Goal: Task Accomplishment & Management: Manage account settings

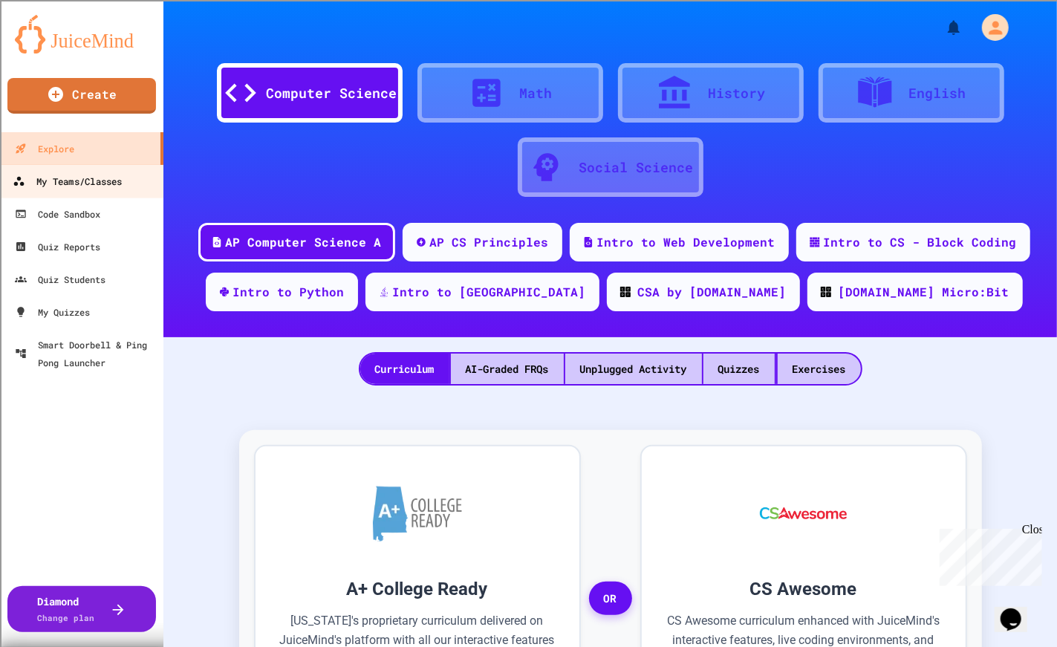
click at [102, 190] on link "My Teams/Classes" at bounding box center [82, 180] width 169 height 33
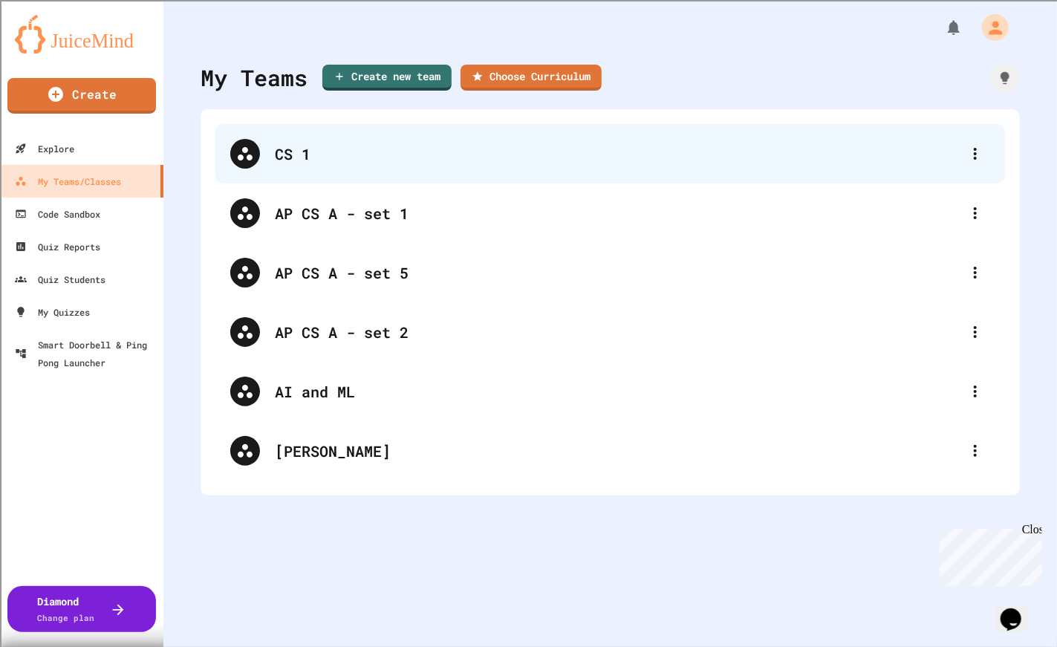
click at [282, 161] on div "CS 1" at bounding box center [617, 154] width 685 height 22
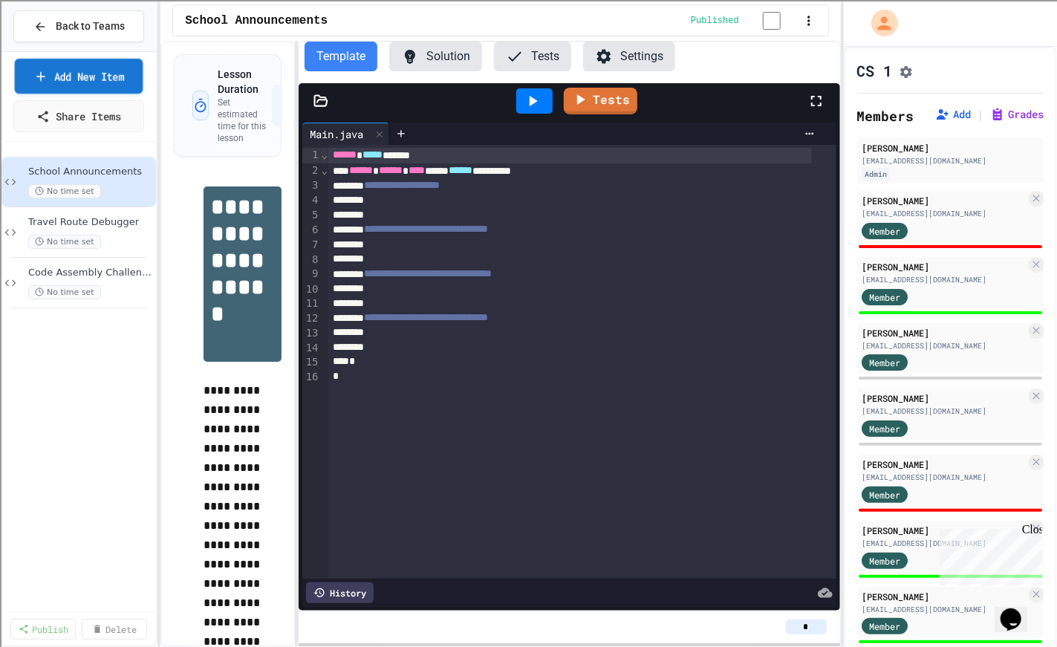
click at [122, 85] on link "Add New Item" at bounding box center [79, 76] width 128 height 35
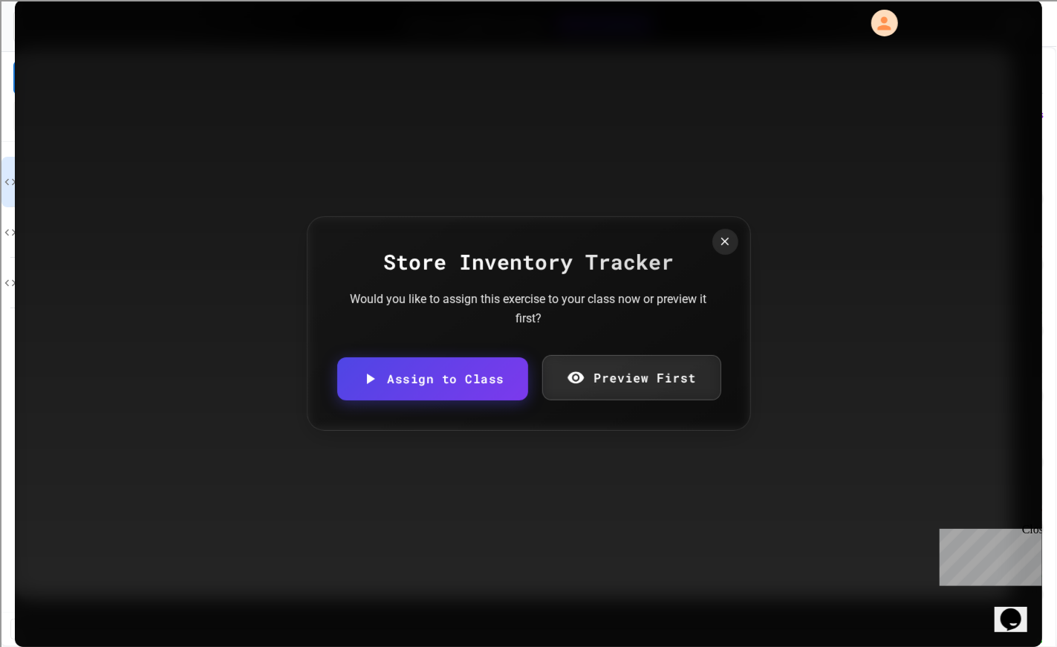
click at [619, 369] on link "Preview First" at bounding box center [631, 377] width 179 height 45
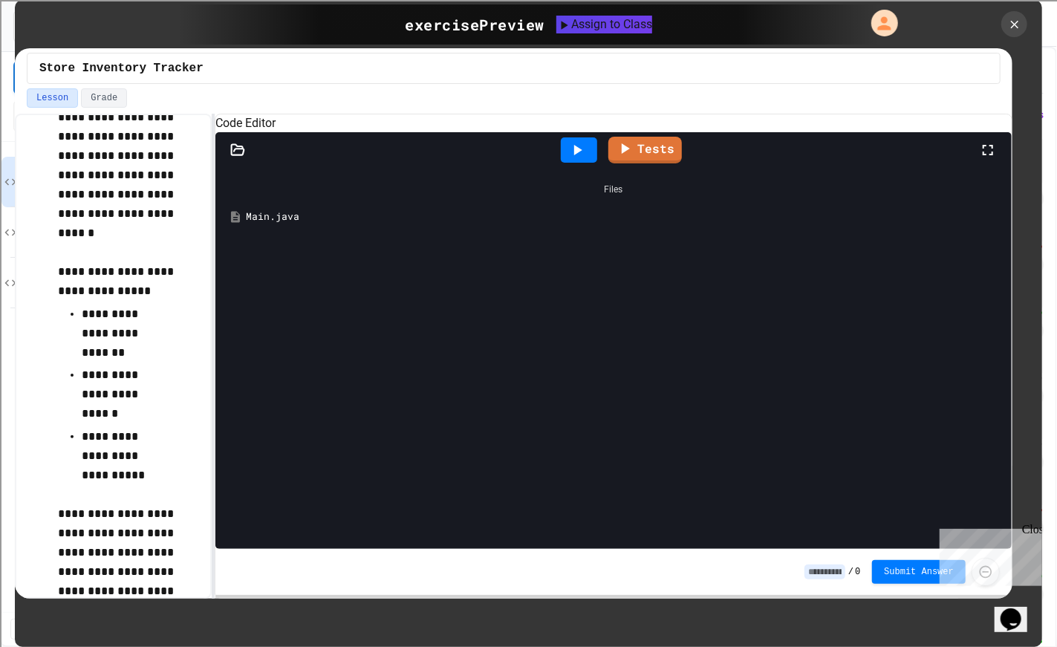
scroll to position [248, 0]
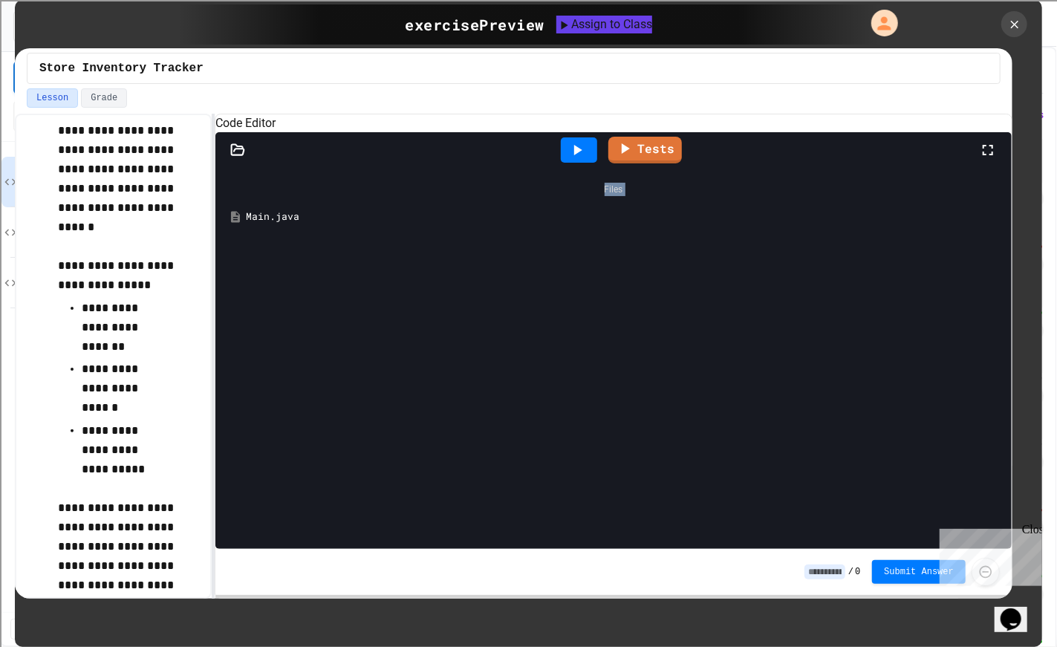
drag, startPoint x: 1006, startPoint y: 177, endPoint x: 1004, endPoint y: 247, distance: 70.6
click at [1004, 247] on div "Tests Files Main.java Tools Settings Output Files Main.java" at bounding box center [613, 340] width 796 height 417
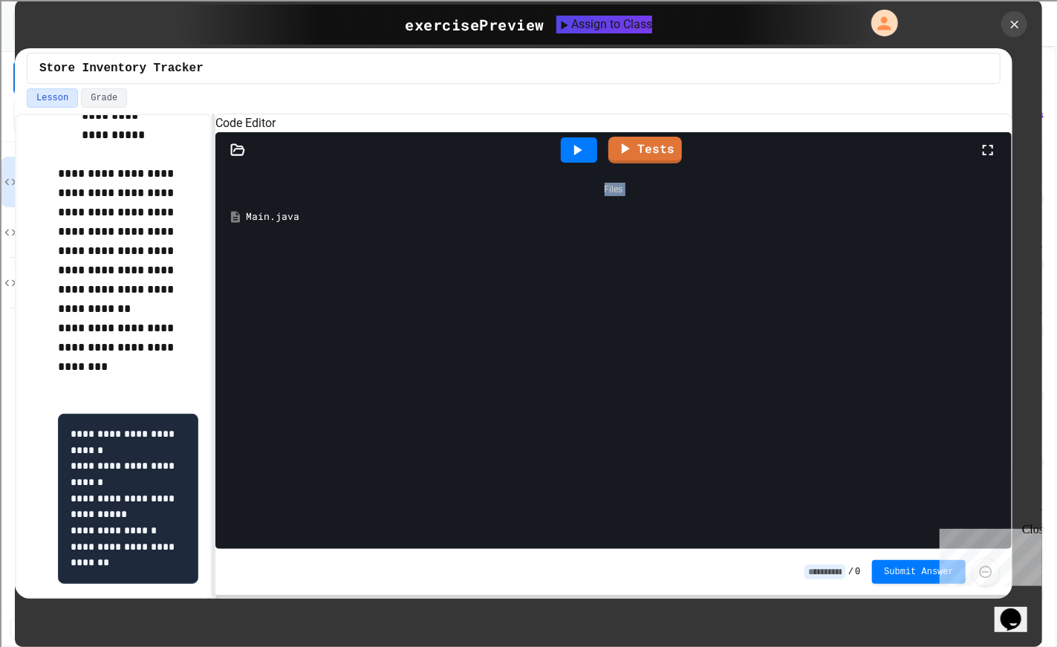
scroll to position [637, 0]
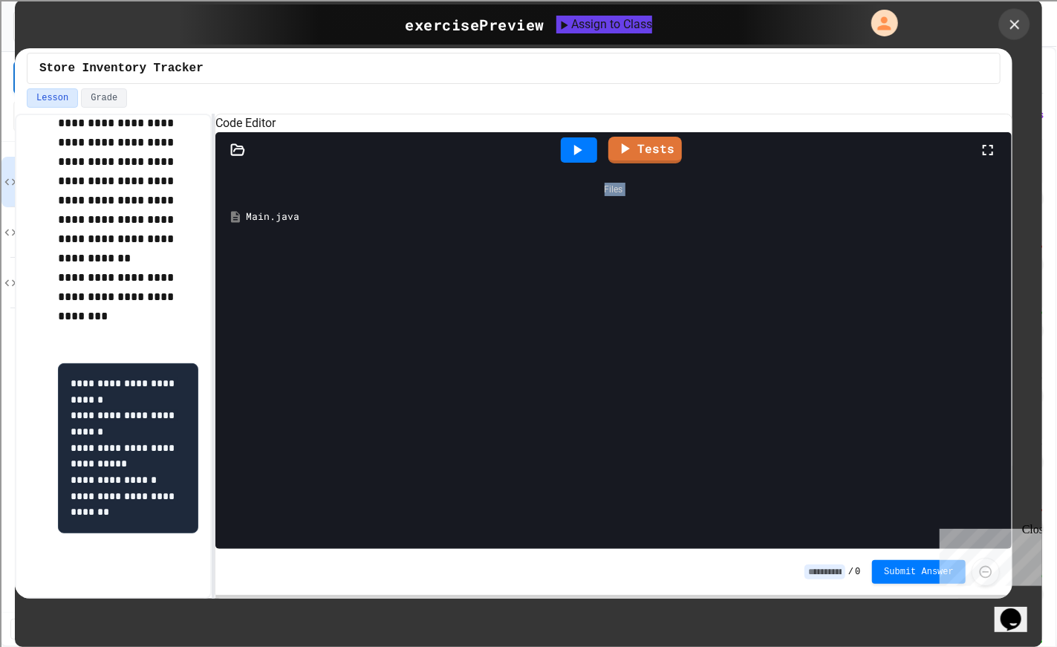
click at [1018, 23] on icon at bounding box center [1014, 24] width 16 height 16
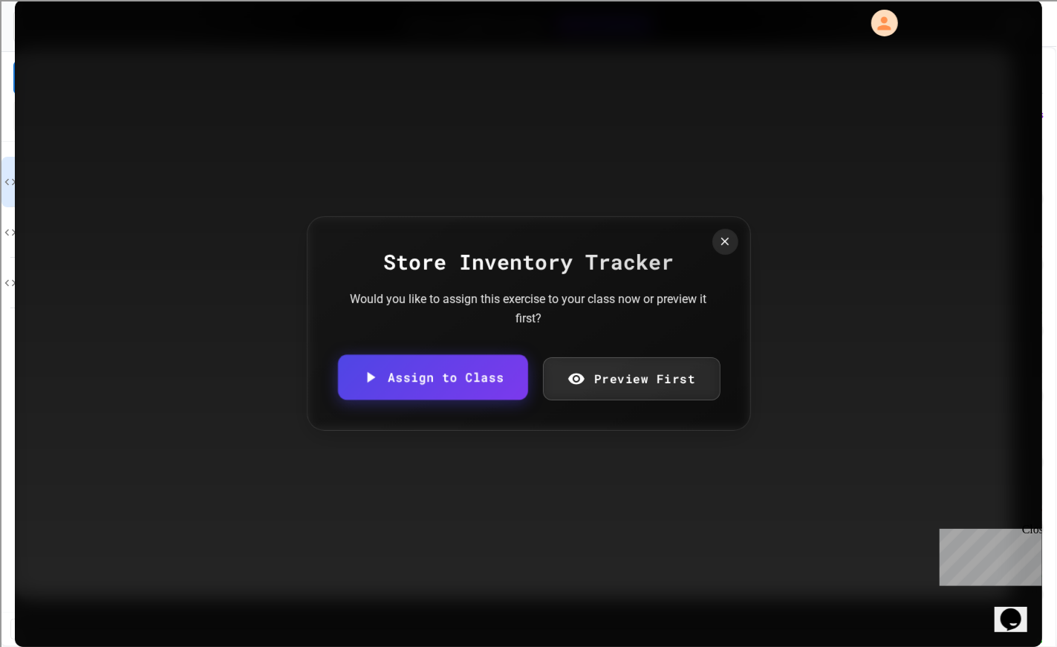
click at [410, 367] on link "Assign to Class" at bounding box center [432, 377] width 190 height 45
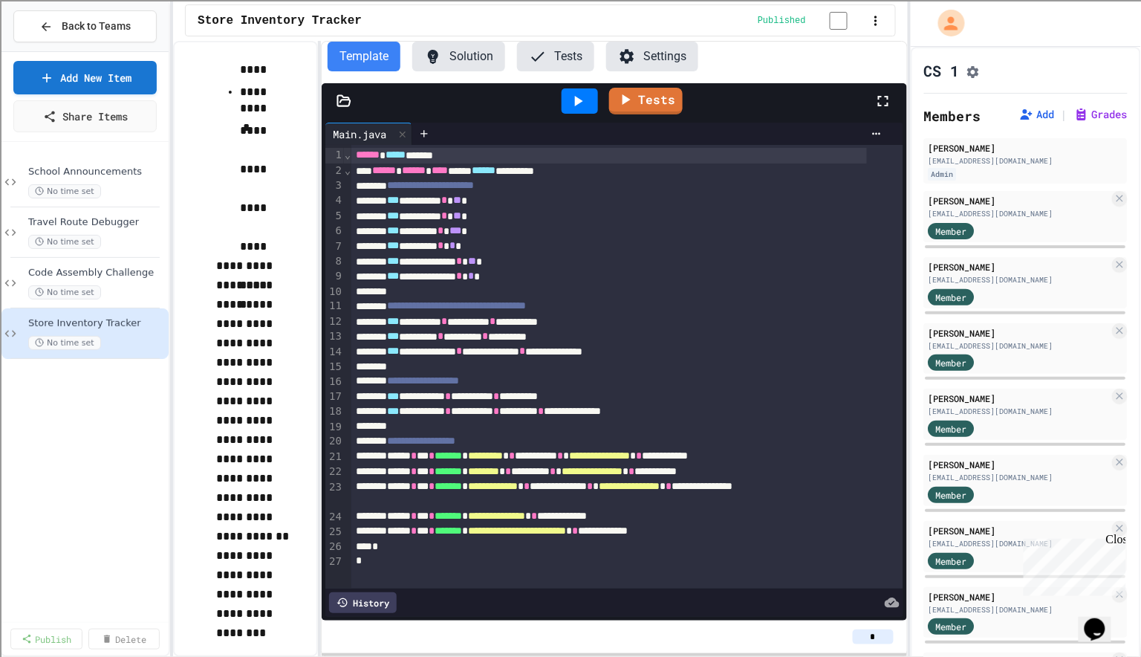
click at [572, 107] on icon at bounding box center [578, 101] width 18 height 18
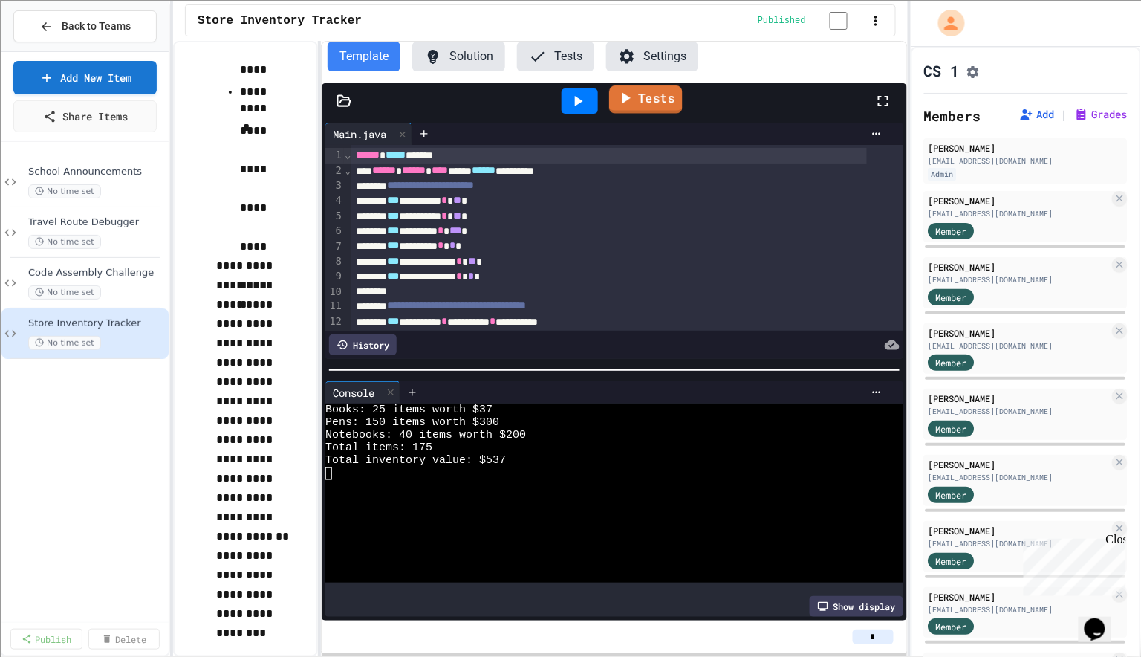
click at [650, 105] on link "Tests" at bounding box center [646, 99] width 74 height 28
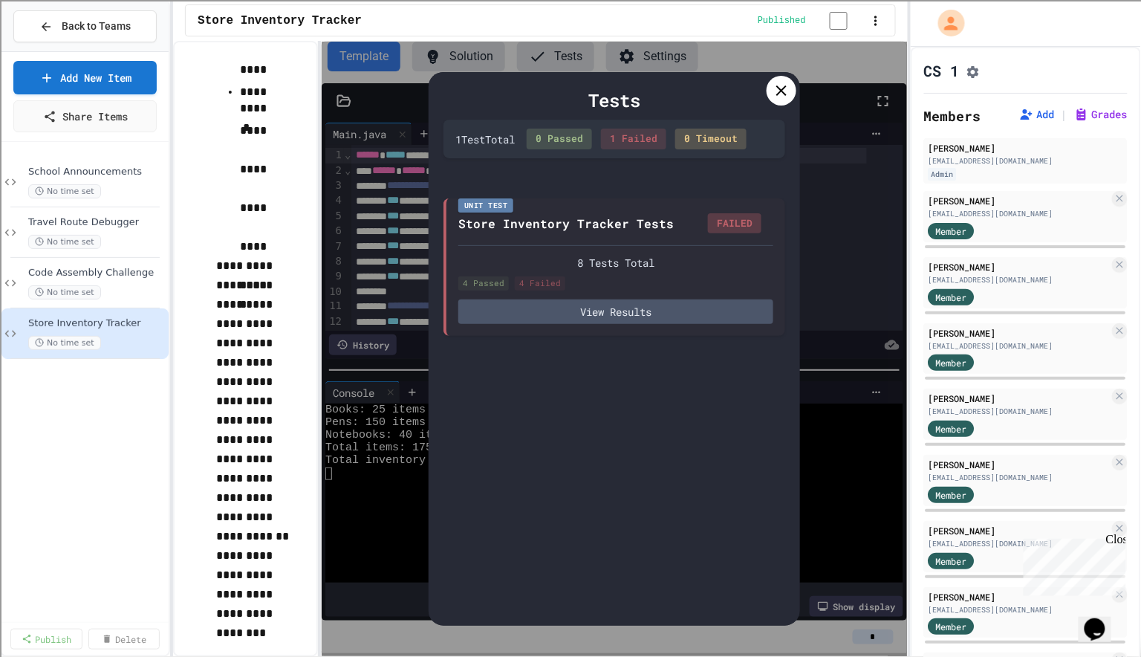
click at [777, 94] on icon at bounding box center [781, 91] width 18 height 18
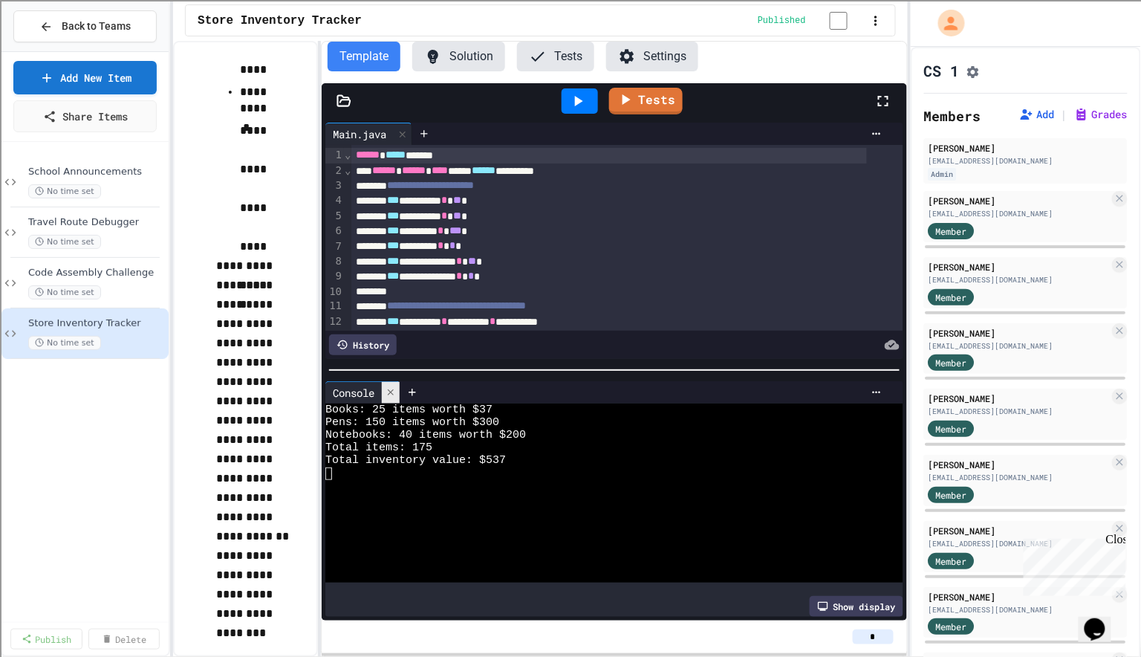
click at [391, 391] on icon at bounding box center [390, 392] width 10 height 10
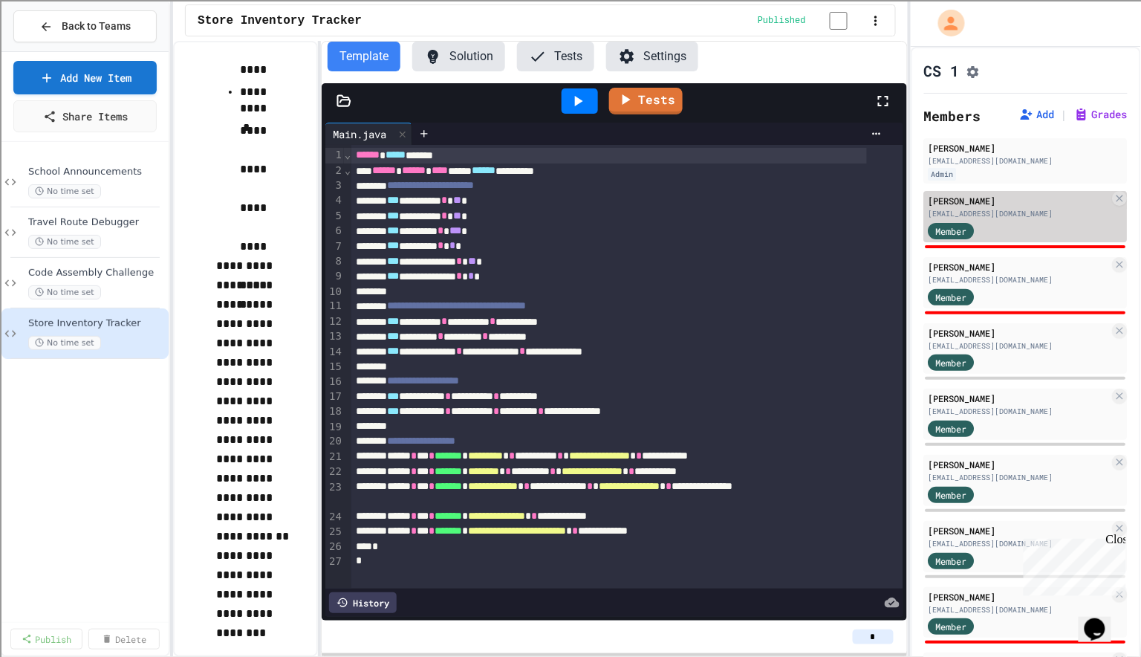
click at [942, 235] on span "Member" at bounding box center [951, 230] width 31 height 13
click at [1005, 212] on div "[EMAIL_ADDRESS][DOMAIN_NAME]" at bounding box center [1018, 213] width 181 height 11
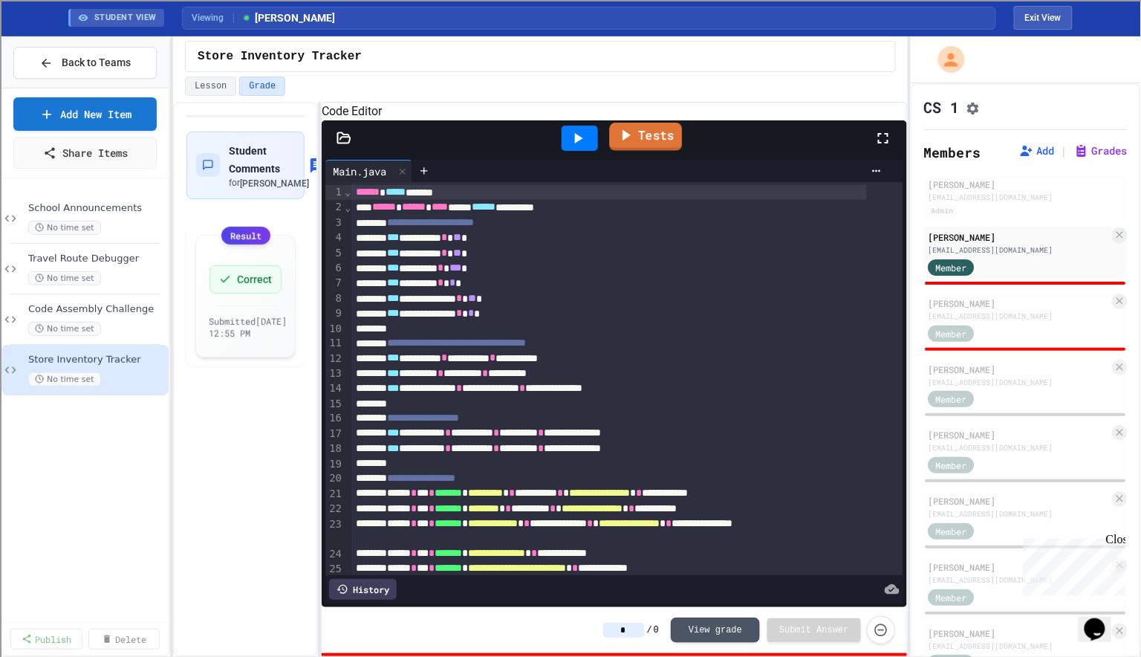
click at [644, 151] on link "Tests" at bounding box center [646, 137] width 73 height 28
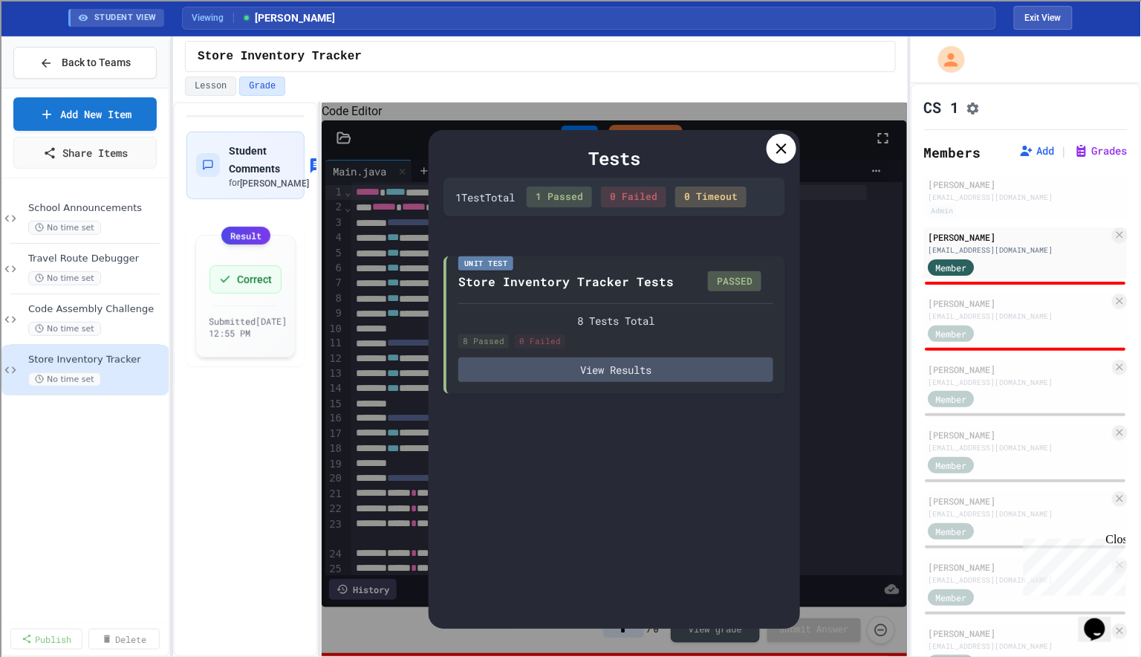
click at [775, 149] on icon at bounding box center [781, 149] width 18 height 18
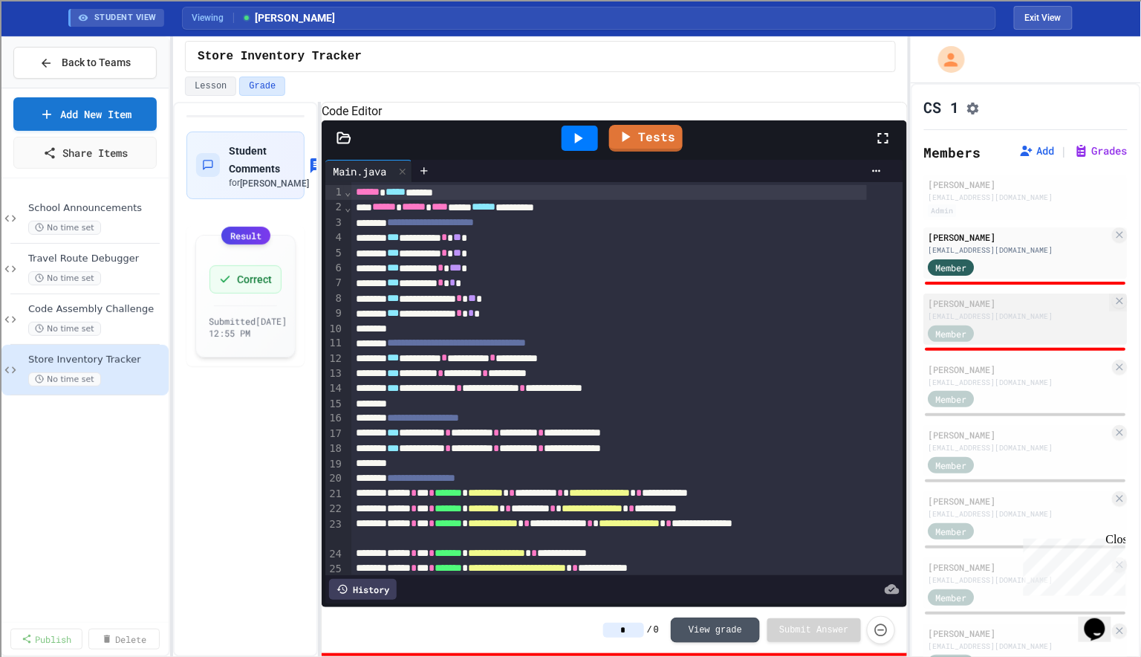
click at [986, 310] on div "[PERSON_NAME]" at bounding box center [1018, 302] width 181 height 13
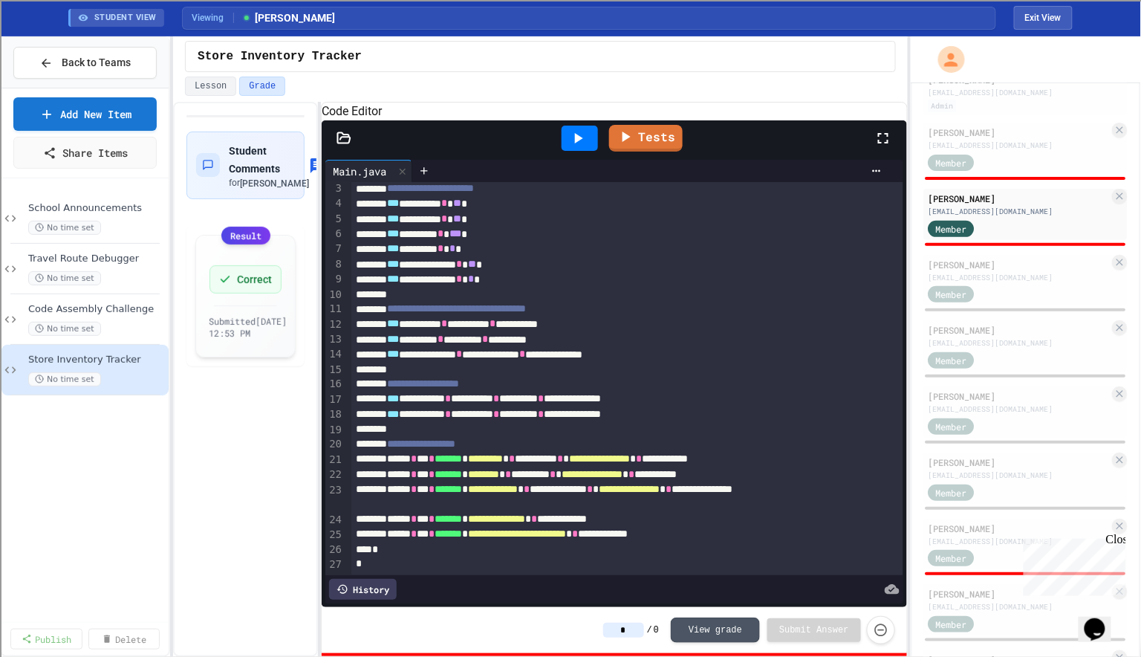
scroll to position [190, 0]
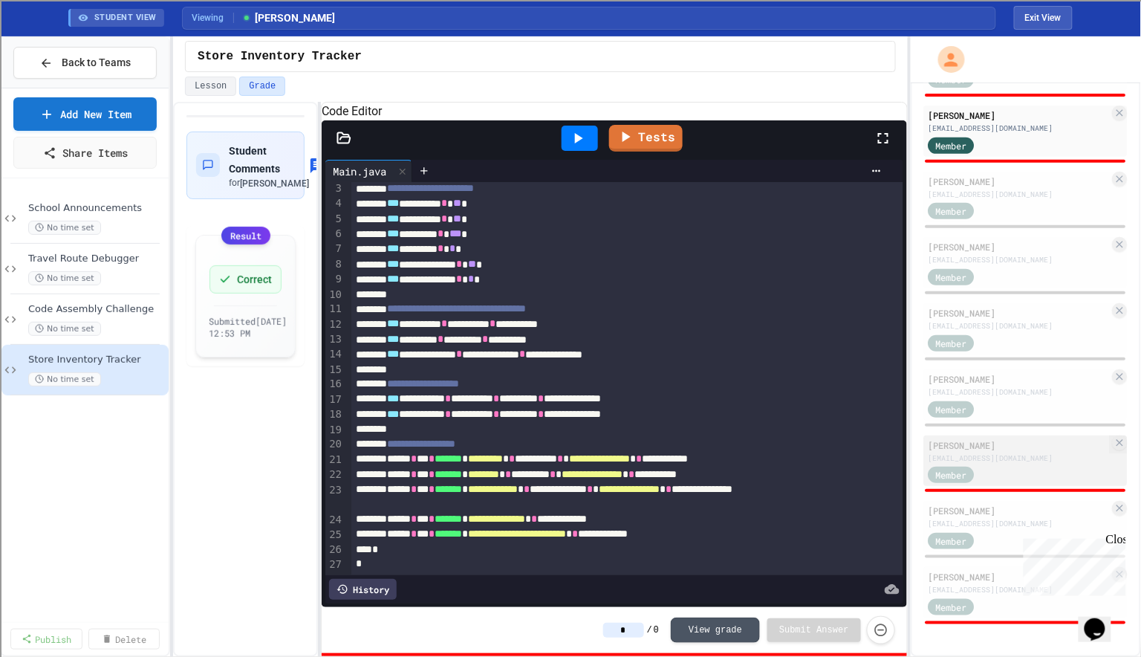
click at [974, 460] on div "[EMAIL_ADDRESS][DOMAIN_NAME]" at bounding box center [1018, 457] width 181 height 11
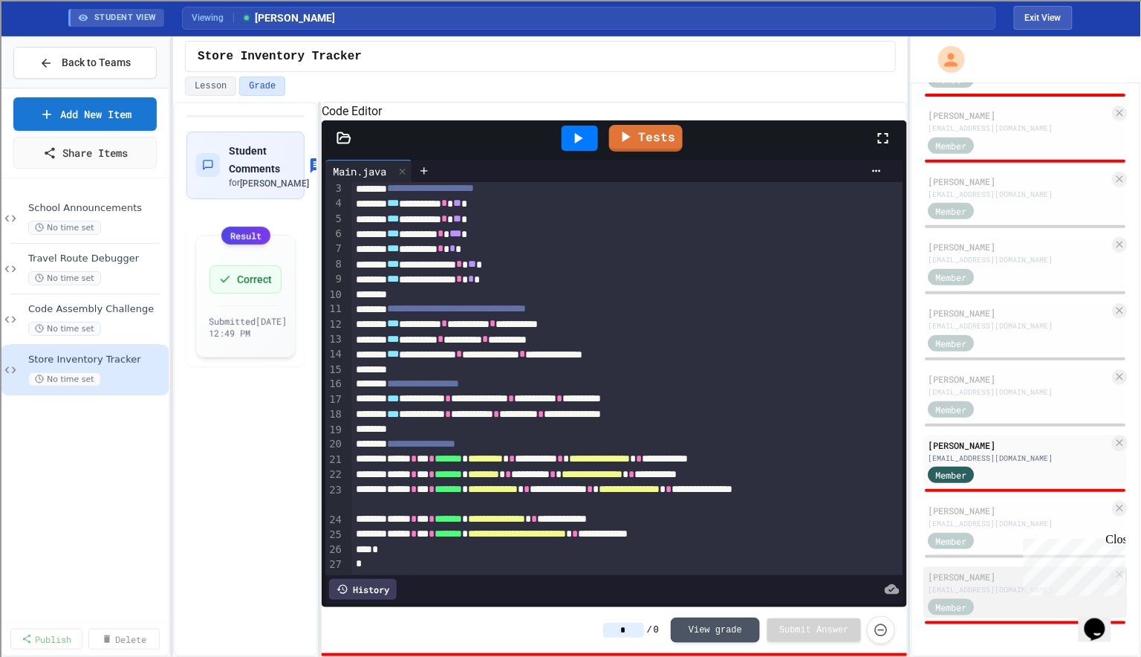
click at [979, 576] on div "[PERSON_NAME]" at bounding box center [1018, 576] width 181 height 13
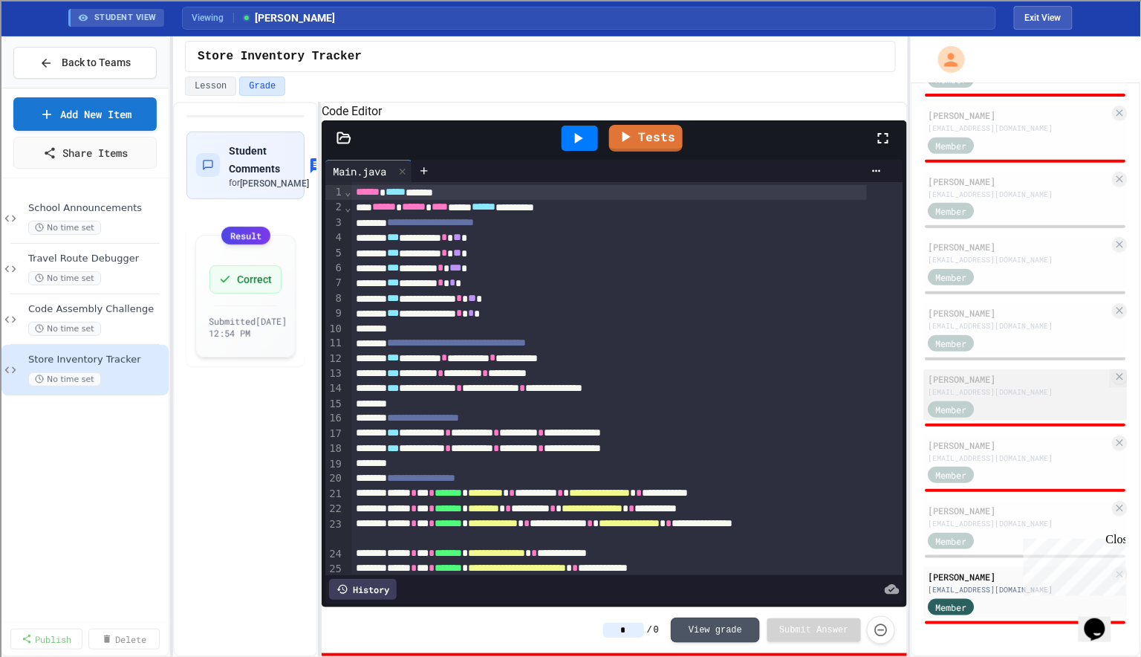
click at [981, 391] on div "[EMAIL_ADDRESS][DOMAIN_NAME]" at bounding box center [1018, 391] width 181 height 11
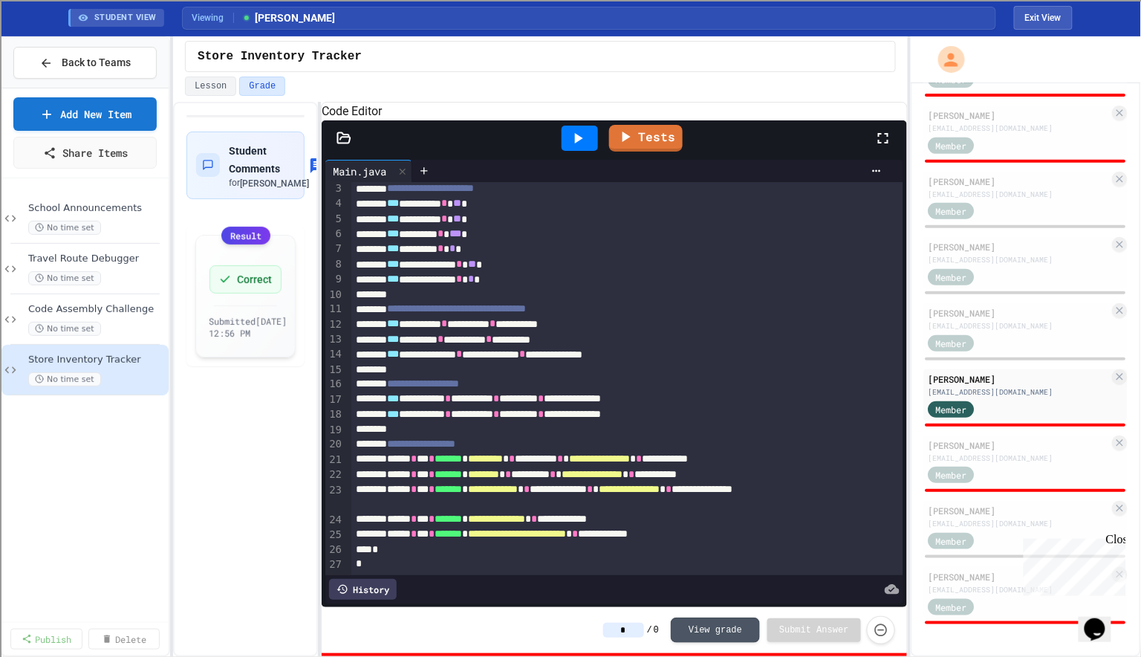
scroll to position [74, 0]
click at [981, 275] on div "Member" at bounding box center [965, 276] width 74 height 19
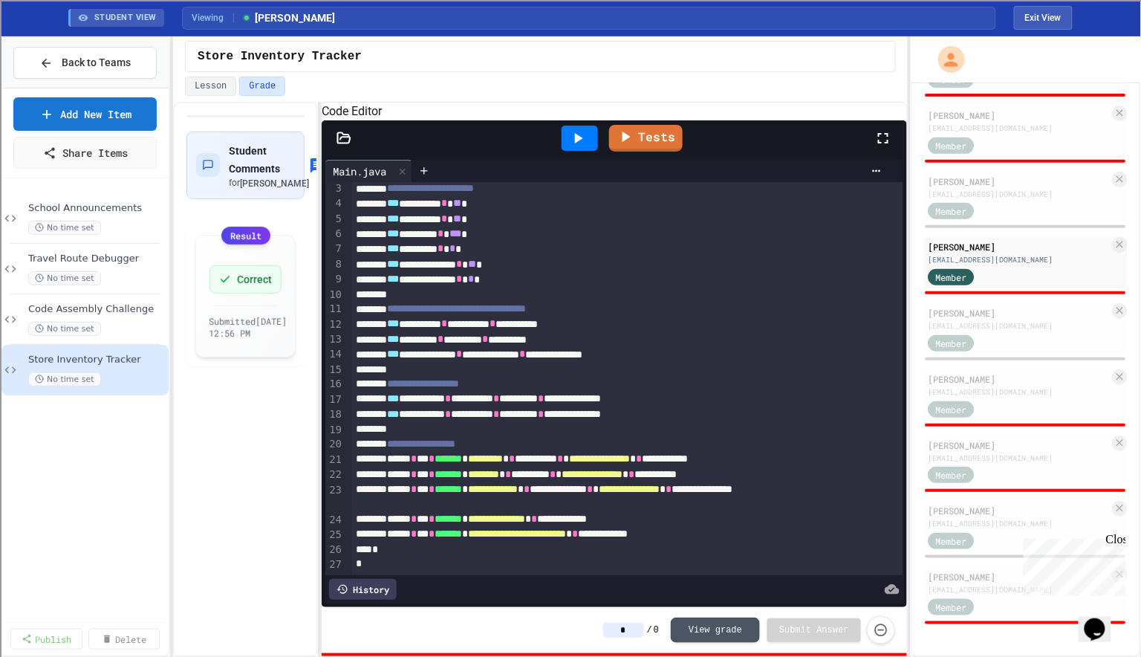
scroll to position [74, 0]
click at [654, 151] on link "Tests" at bounding box center [645, 137] width 71 height 28
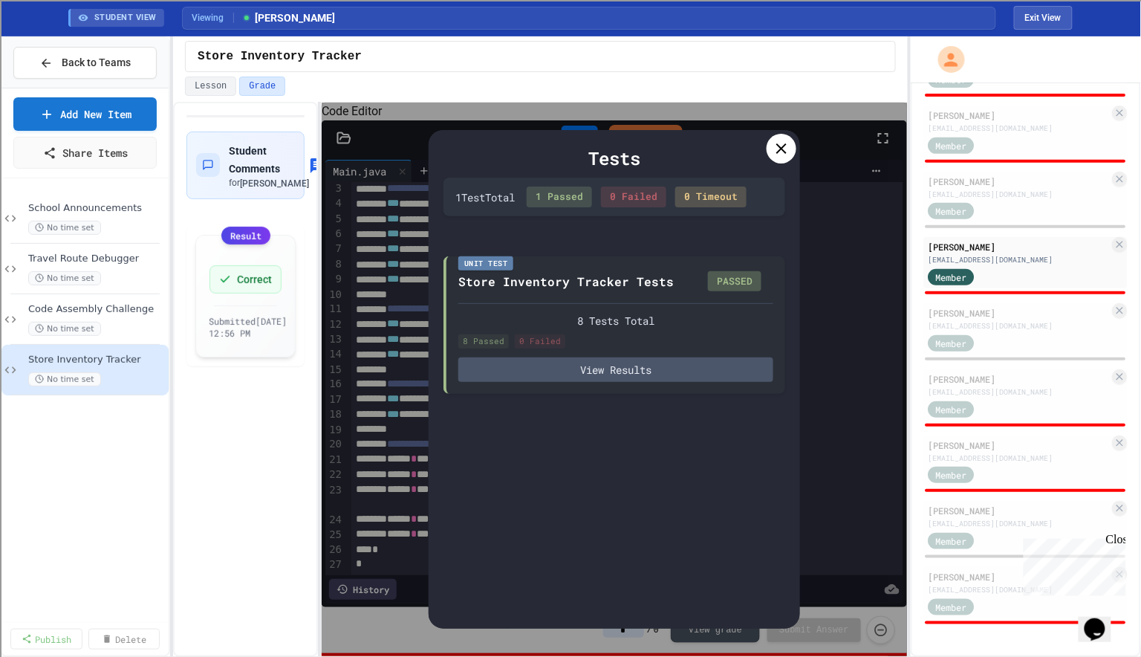
click at [780, 152] on icon at bounding box center [781, 149] width 18 height 18
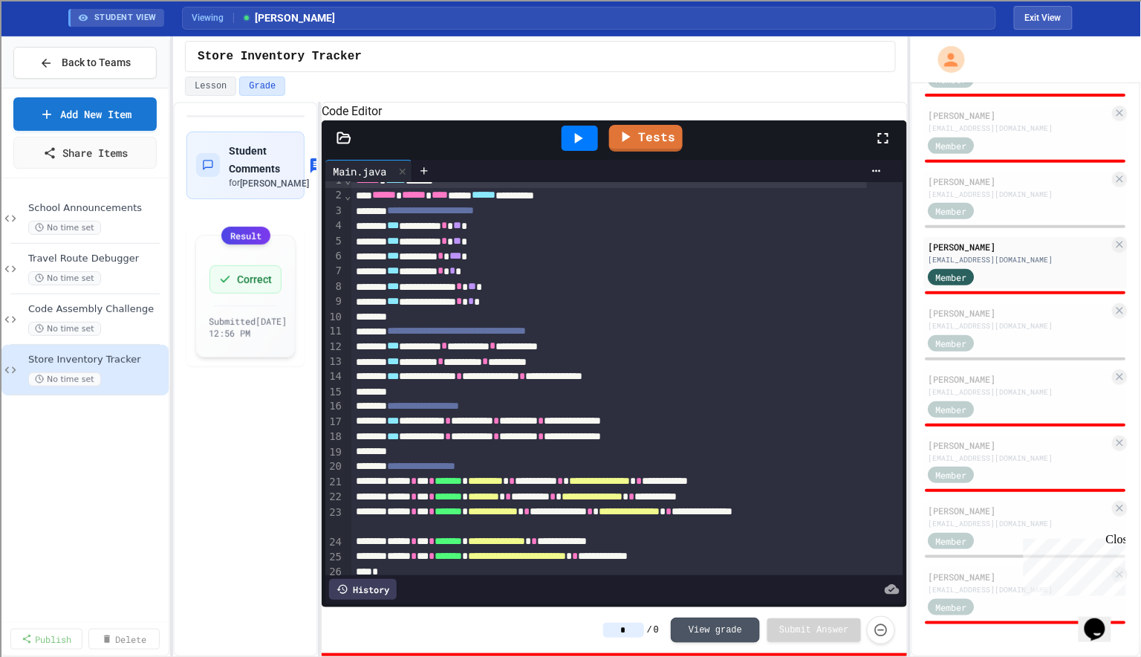
scroll to position [7, 0]
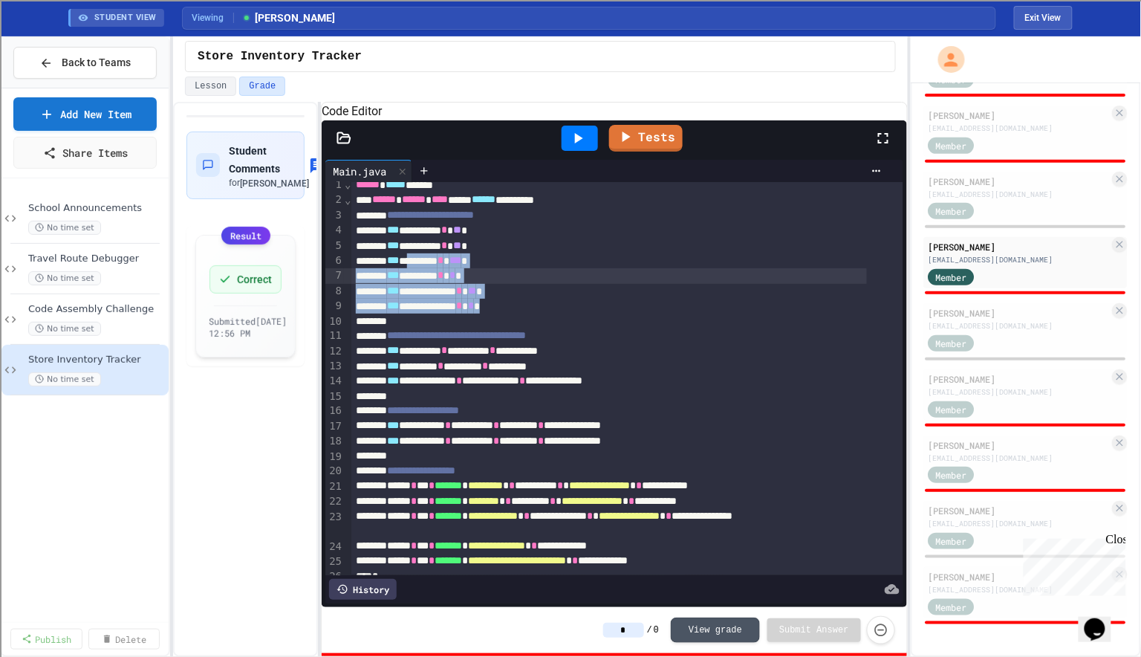
drag, startPoint x: 545, startPoint y: 324, endPoint x: 435, endPoint y: 275, distance: 120.4
click at [435, 277] on div "**********" at bounding box center [626, 388] width 551 height 426
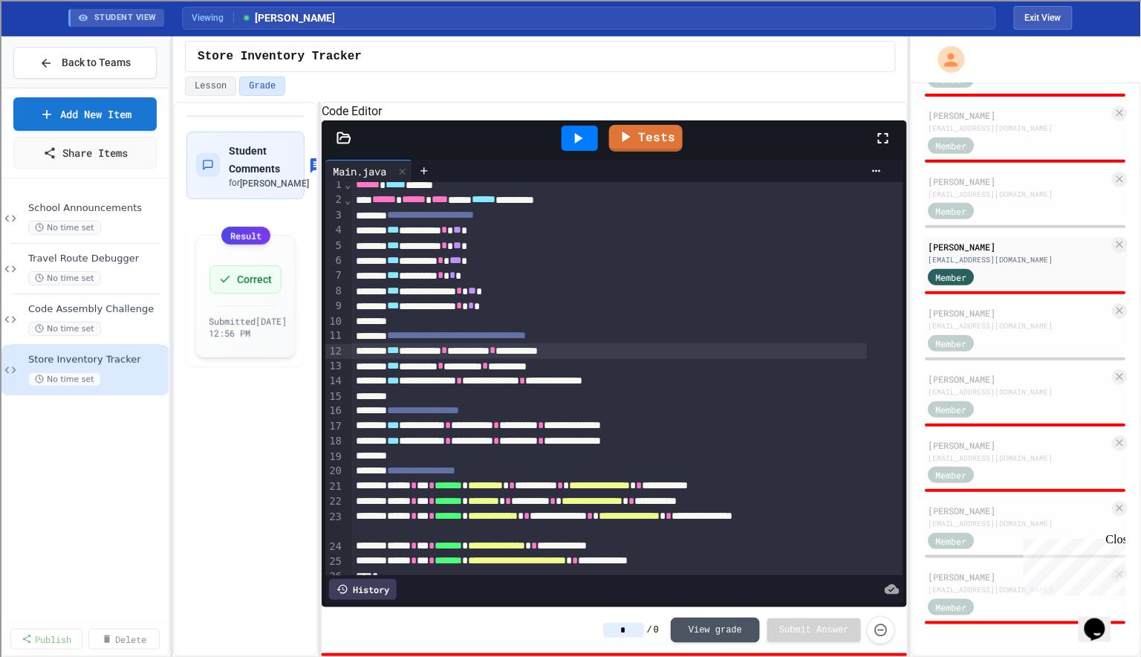
click at [461, 358] on div "**********" at bounding box center [608, 350] width 515 height 15
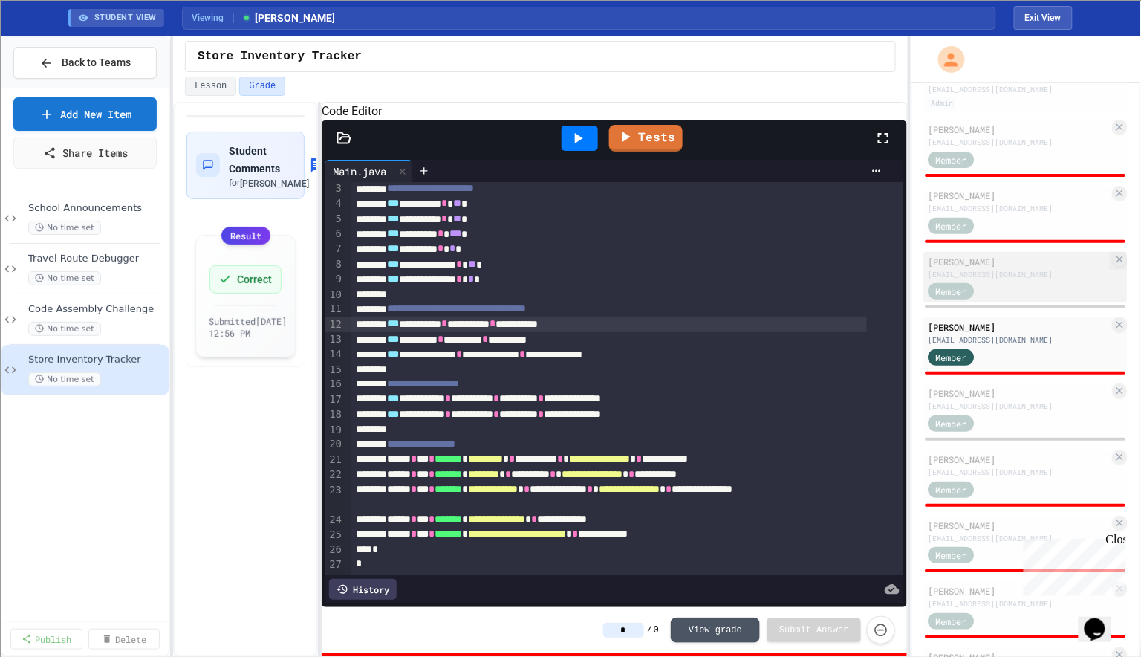
scroll to position [110, 0]
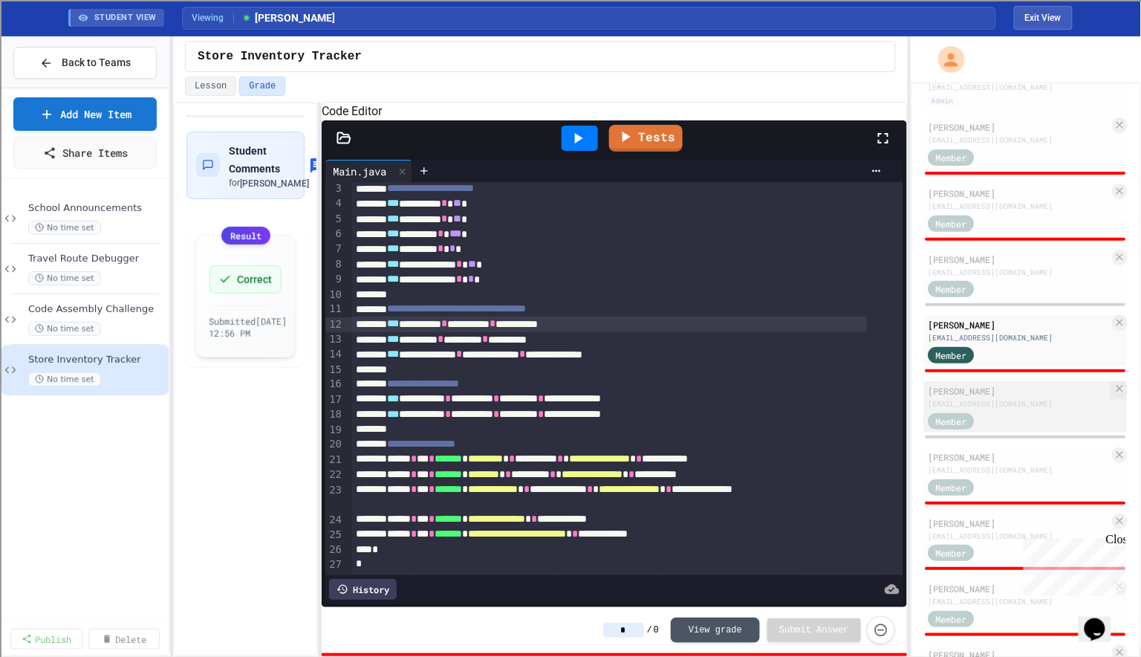
click at [955, 397] on div "[PERSON_NAME]" at bounding box center [1018, 390] width 181 height 13
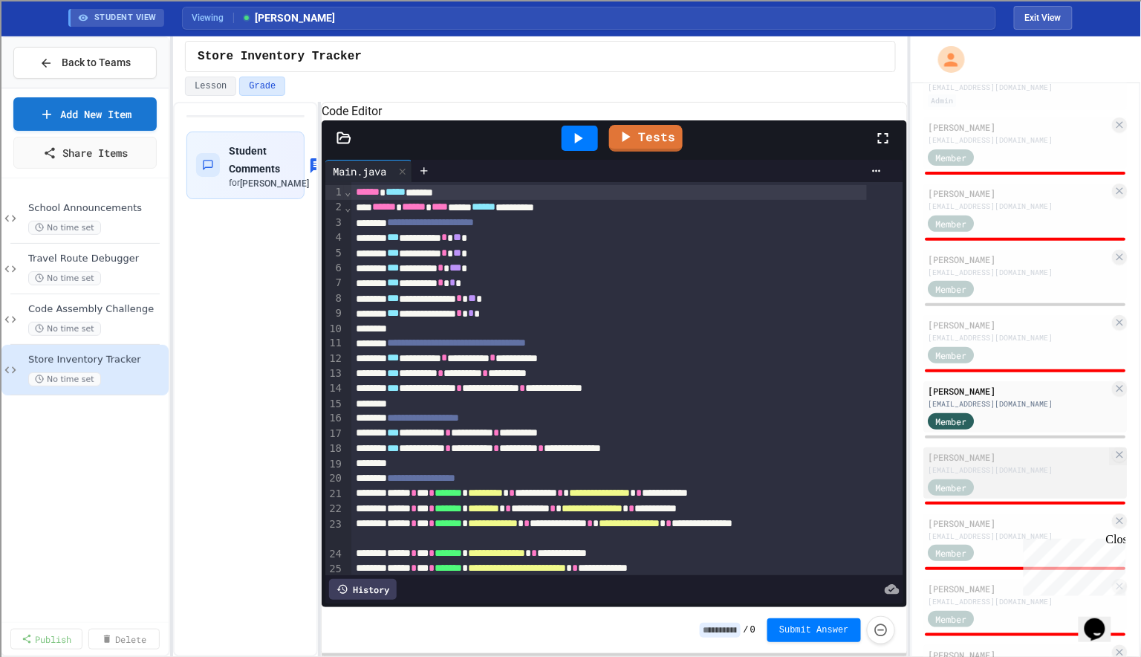
scroll to position [190, 0]
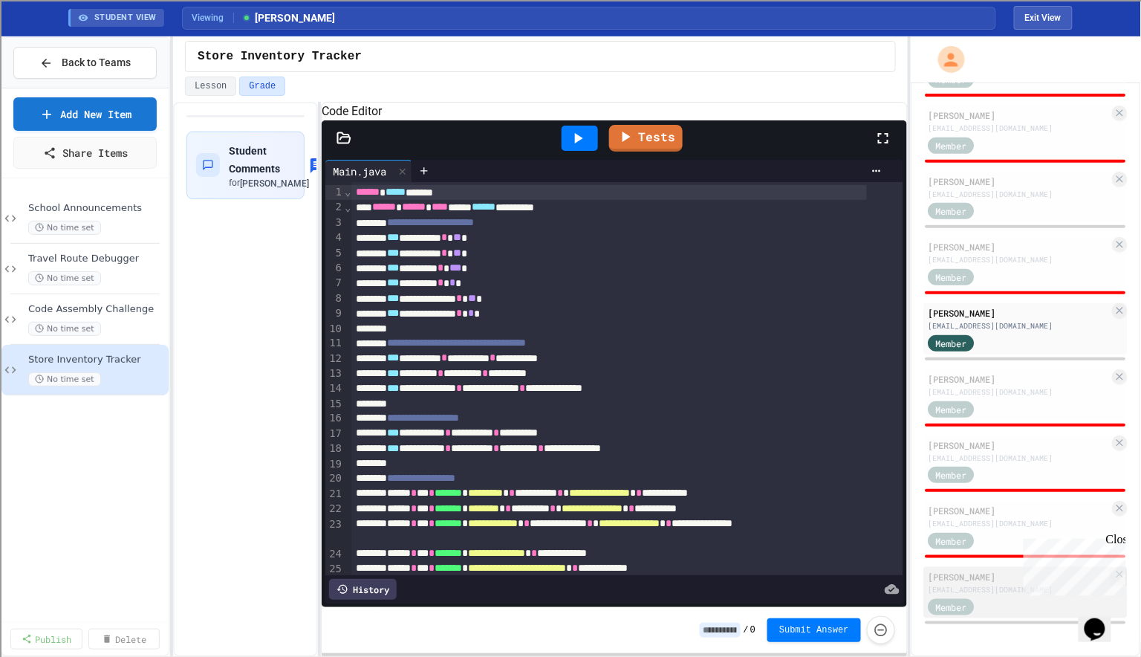
click at [971, 579] on div "[PERSON_NAME]" at bounding box center [1018, 576] width 181 height 13
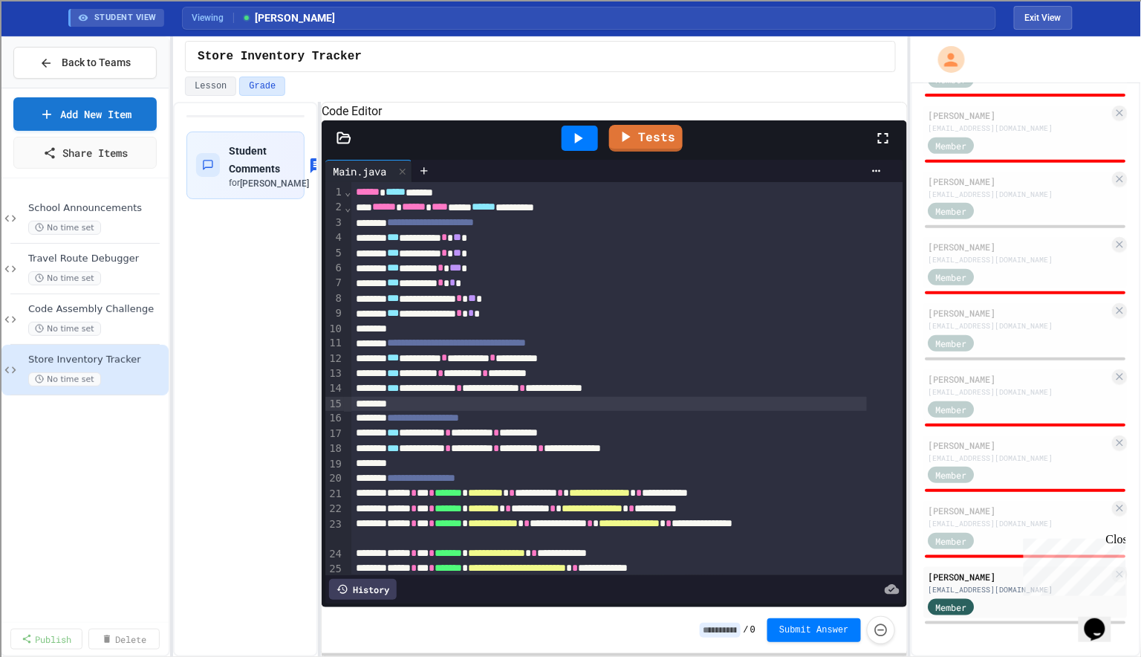
click at [698, 411] on div at bounding box center [608, 404] width 515 height 15
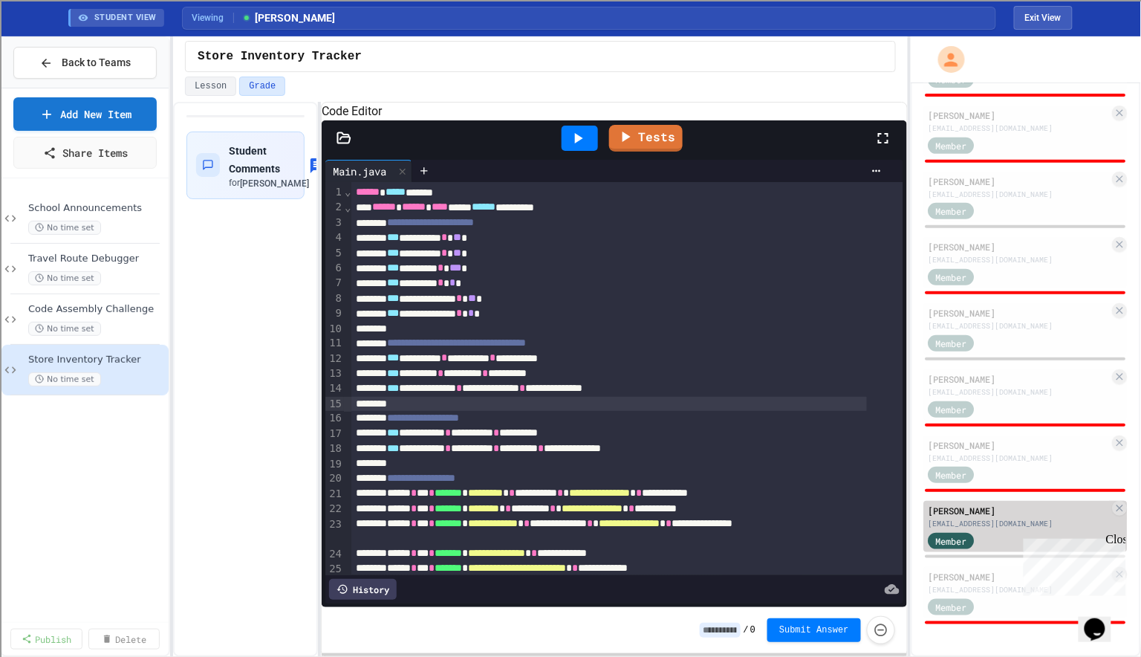
click at [977, 522] on div "[EMAIL_ADDRESS][DOMAIN_NAME]" at bounding box center [1018, 523] width 181 height 11
click at [529, 306] on div "**********" at bounding box center [608, 298] width 515 height 15
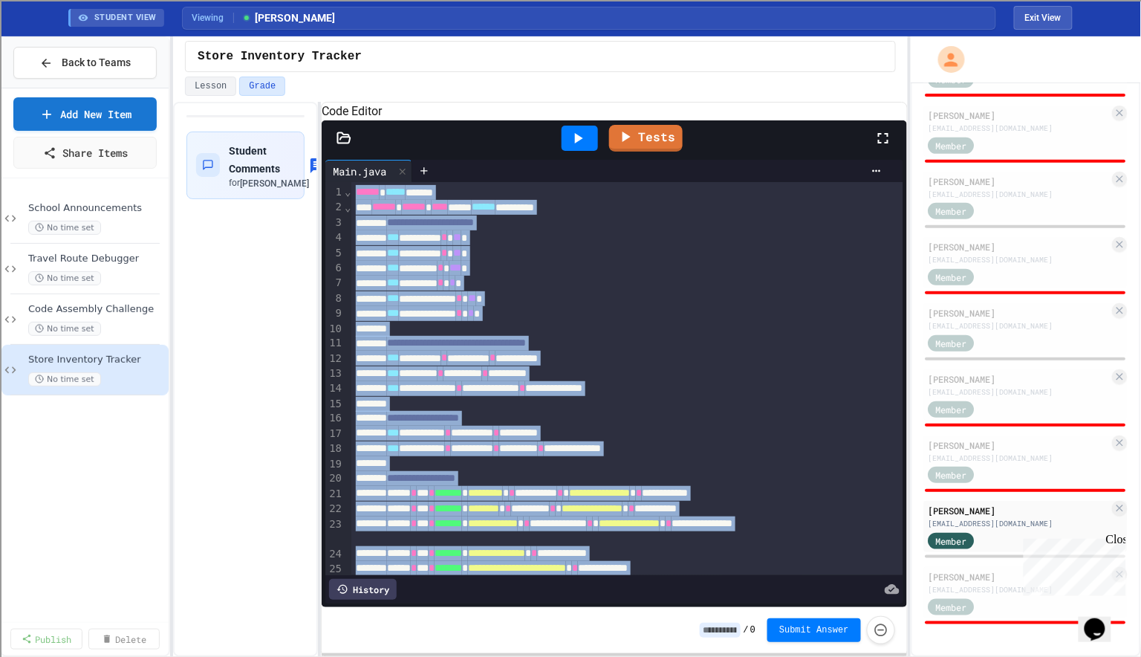
copy div "**********"
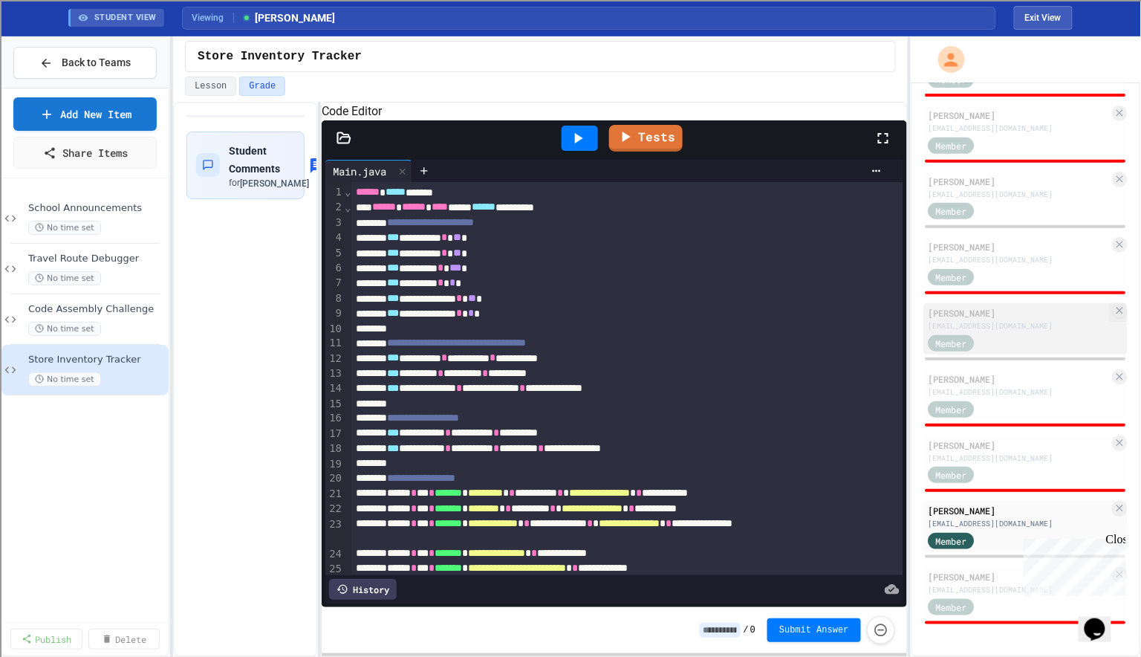
click at [984, 312] on div "[PERSON_NAME]" at bounding box center [1018, 312] width 181 height 13
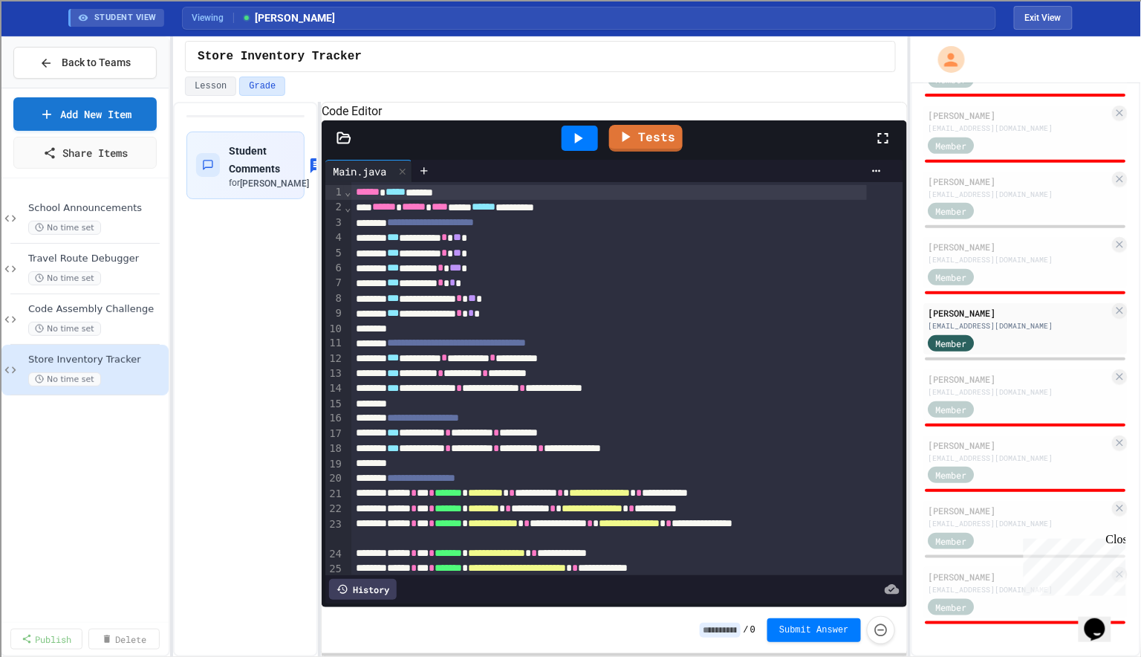
click at [479, 261] on div "*** ********* * ** *" at bounding box center [608, 253] width 515 height 15
click at [582, 147] on icon at bounding box center [578, 138] width 18 height 18
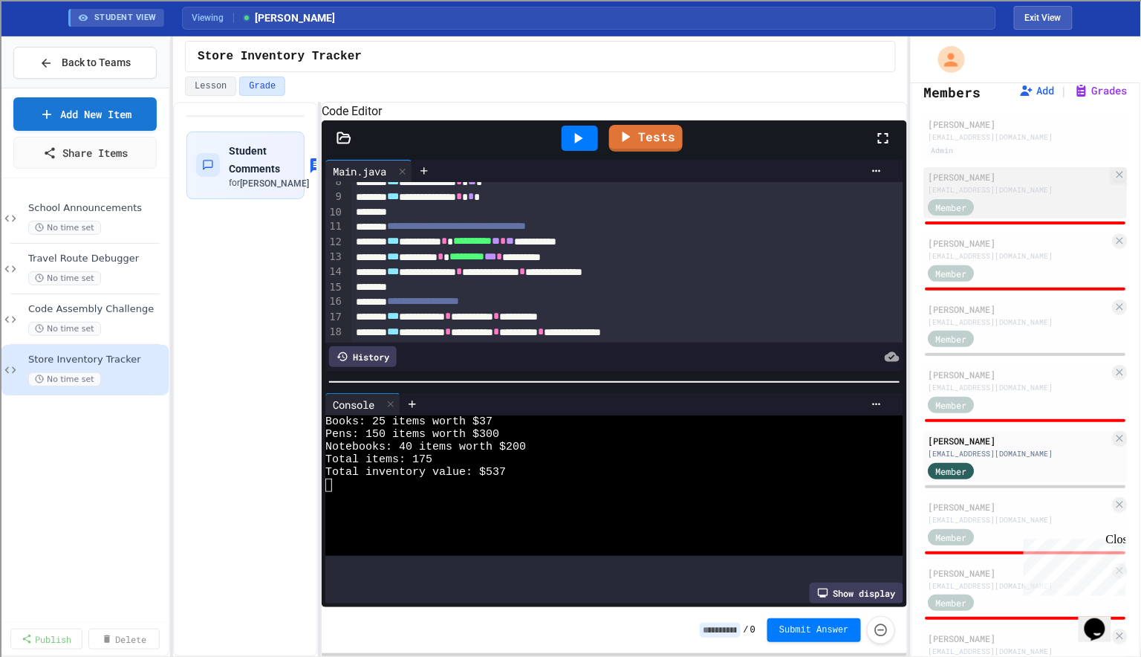
scroll to position [53, 0]
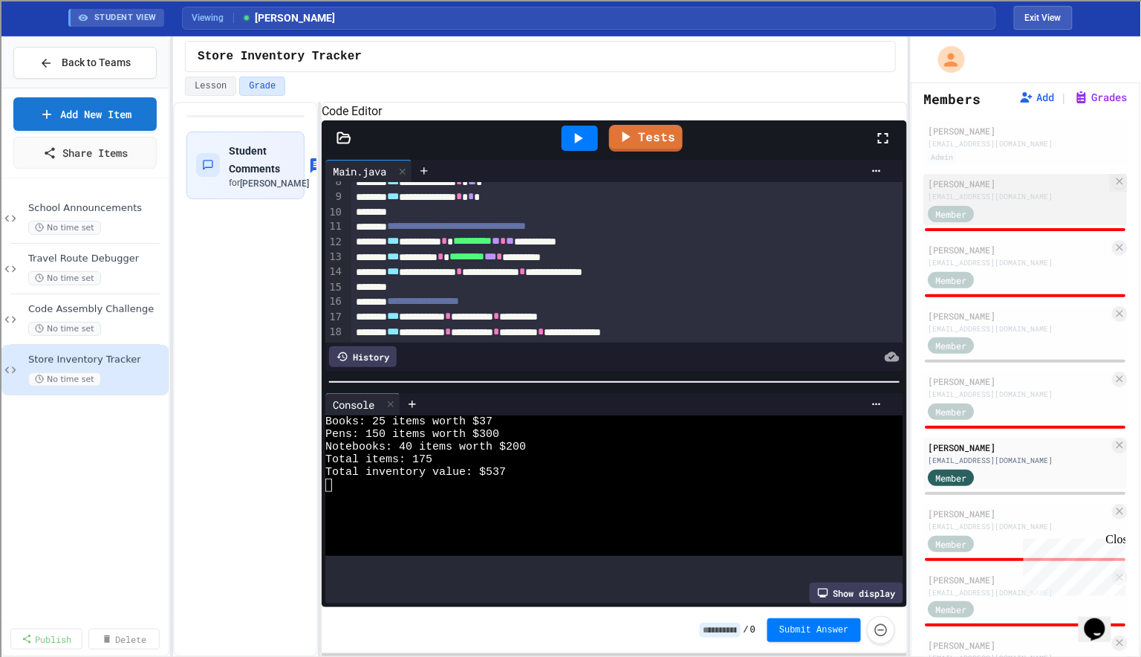
click at [977, 212] on div "Member" at bounding box center [965, 212] width 74 height 19
type input "*"
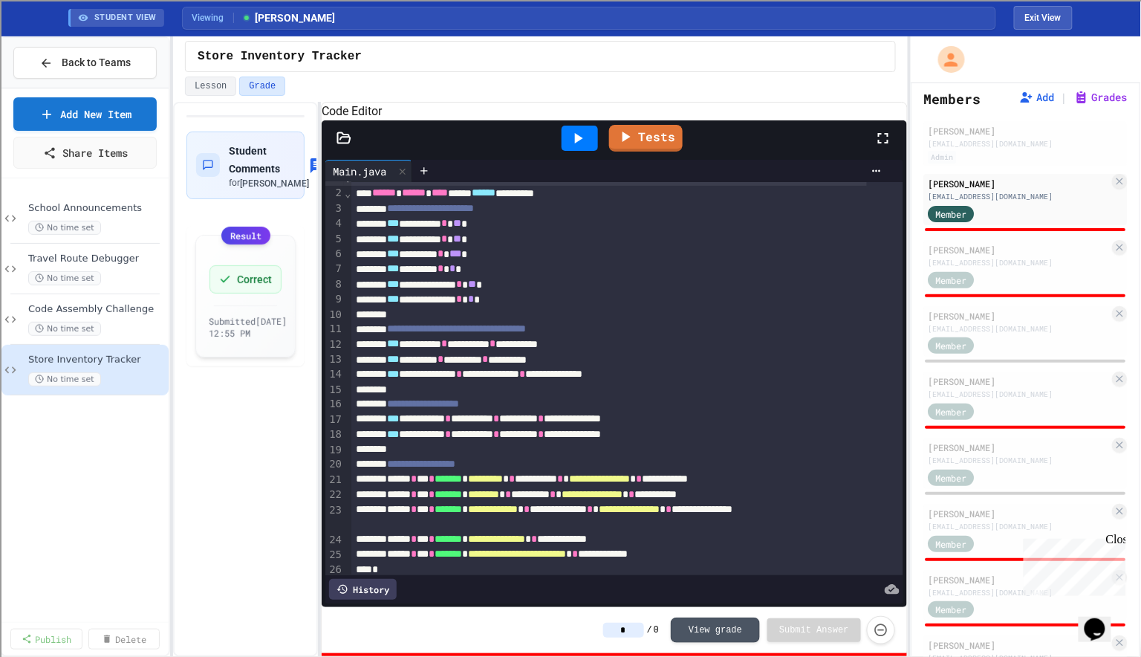
scroll to position [11, 0]
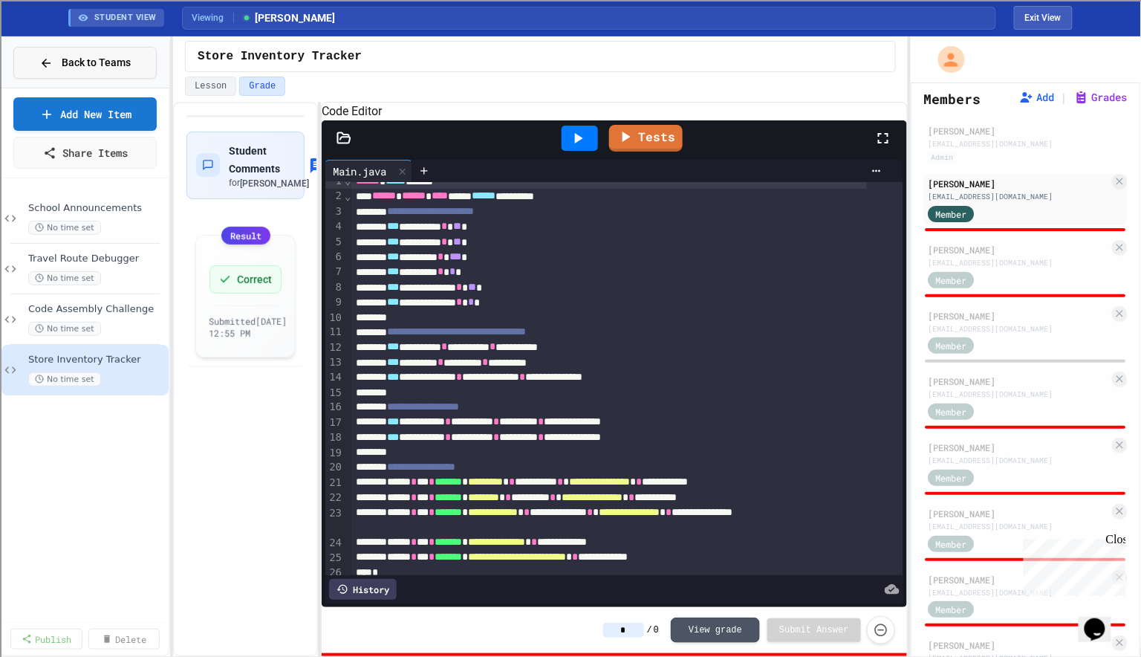
click at [123, 64] on span "Back to Teams" at bounding box center [96, 63] width 69 height 16
